Goal: Check status: Check status

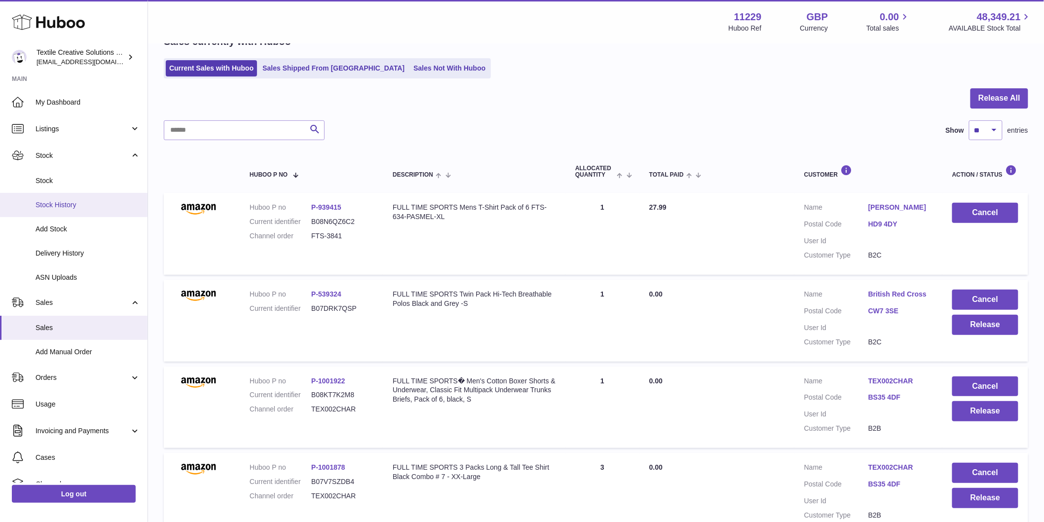
click at [58, 203] on span "Stock History" at bounding box center [88, 204] width 105 height 9
click at [66, 254] on span "Delivery History" at bounding box center [88, 253] width 105 height 9
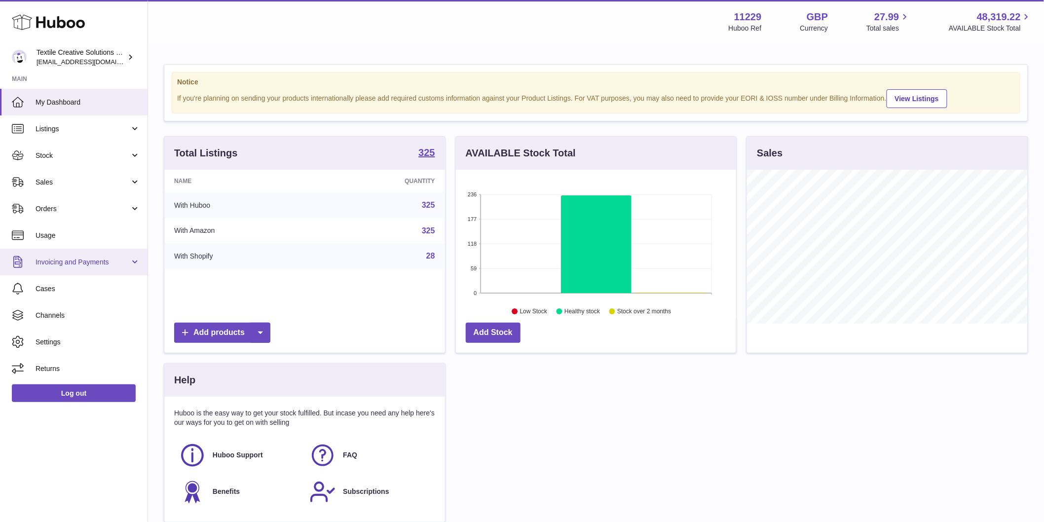
scroll to position [154, 280]
click at [89, 156] on span "Stock" at bounding box center [83, 155] width 94 height 9
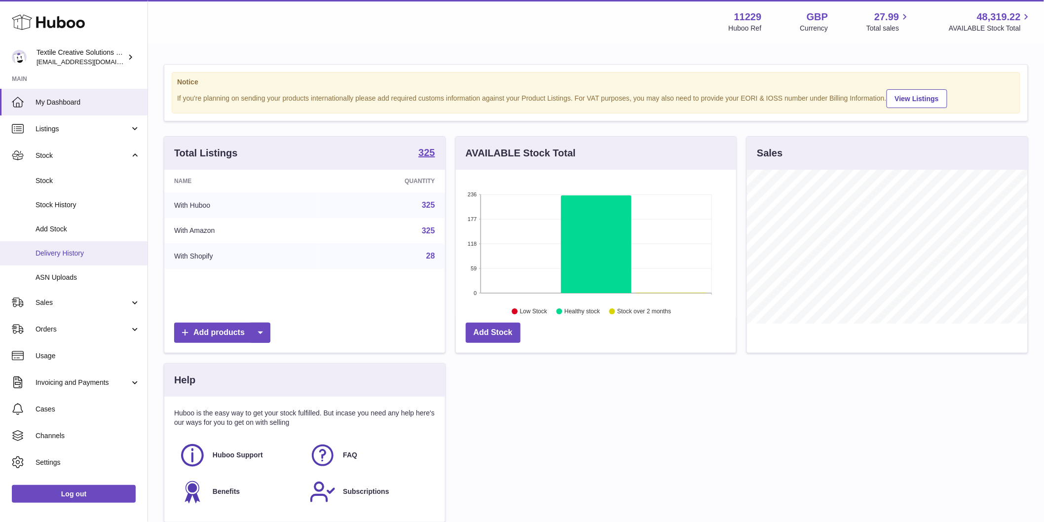
click at [66, 258] on link "Delivery History" at bounding box center [74, 253] width 148 height 24
